Goal: Information Seeking & Learning: Learn about a topic

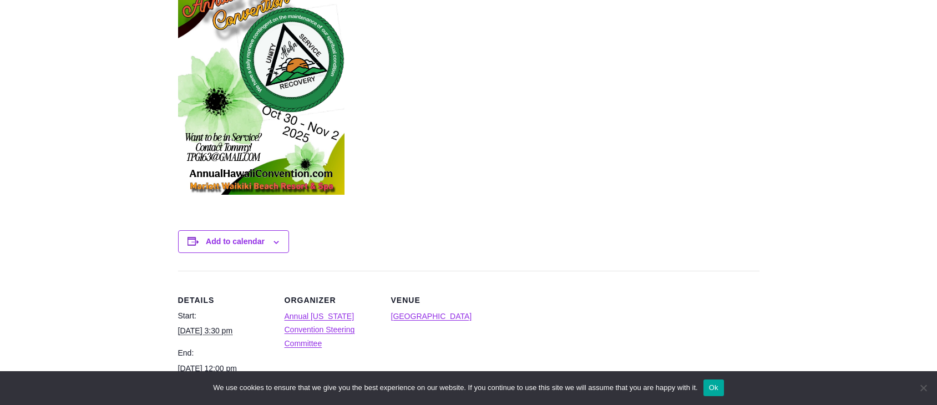
scroll to position [555, 0]
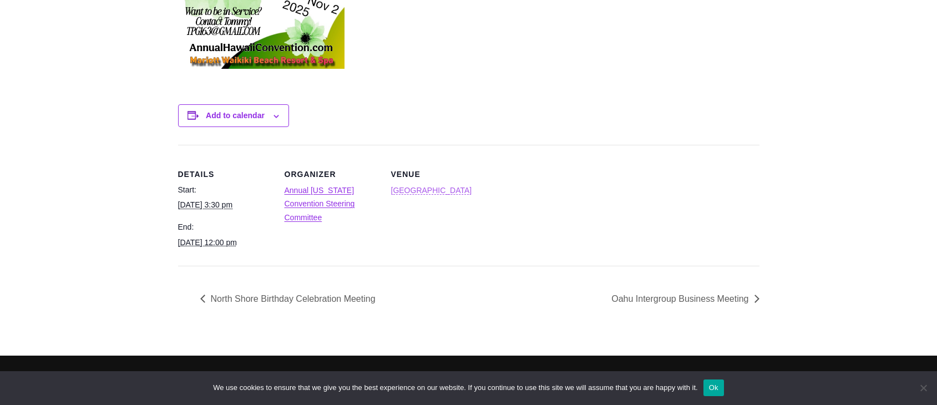
click at [397, 190] on link "[GEOGRAPHIC_DATA]" at bounding box center [431, 190] width 81 height 9
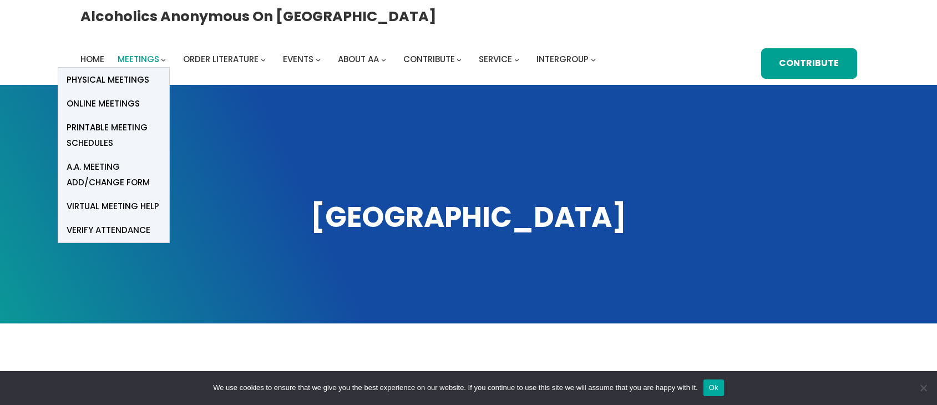
click at [159, 53] on span "Meetings" at bounding box center [139, 59] width 42 height 12
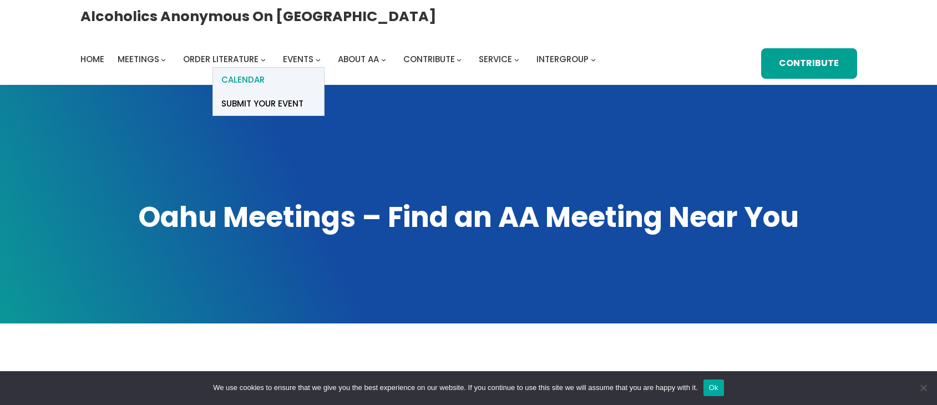
click at [324, 68] on link "Calendar" at bounding box center [268, 80] width 111 height 24
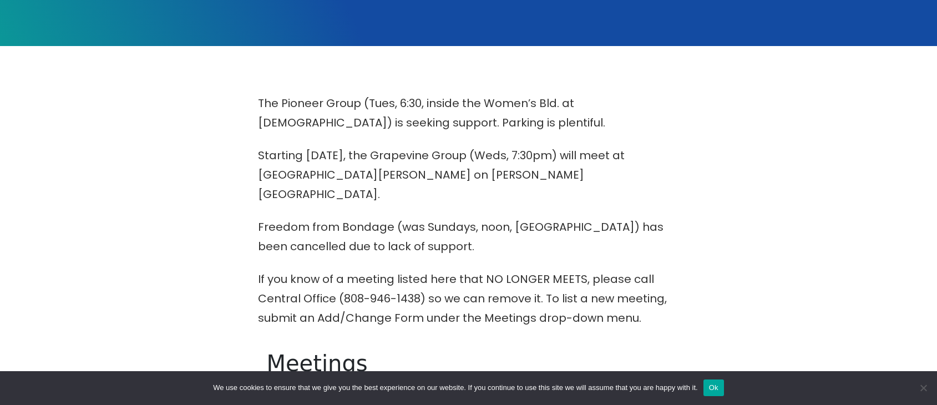
scroll to position [111, 0]
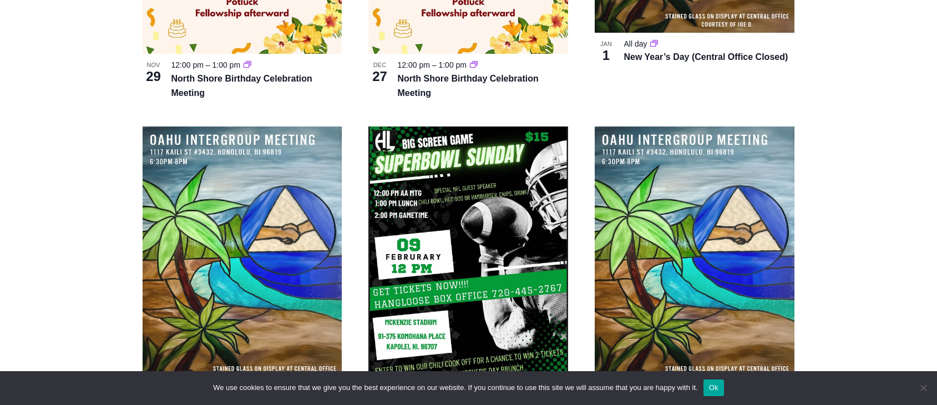
scroll to position [1498, 0]
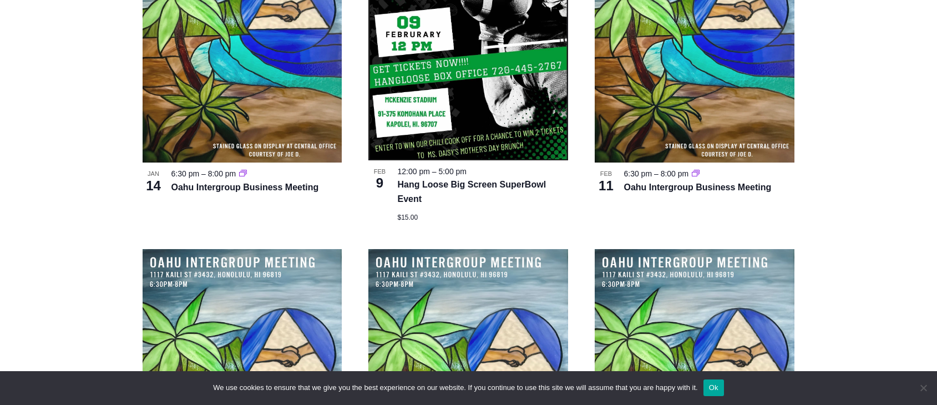
drag, startPoint x: 79, startPoint y: 225, endPoint x: 66, endPoint y: 125, distance: 100.7
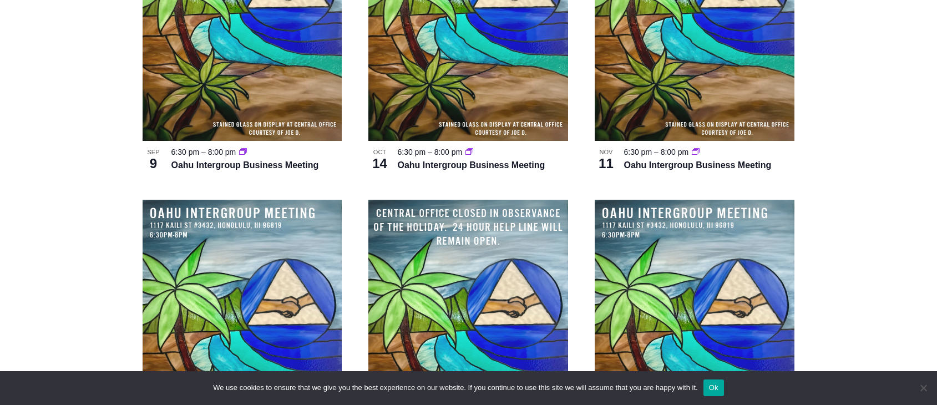
scroll to position [2662, 0]
